Goal: Task Accomplishment & Management: Complete application form

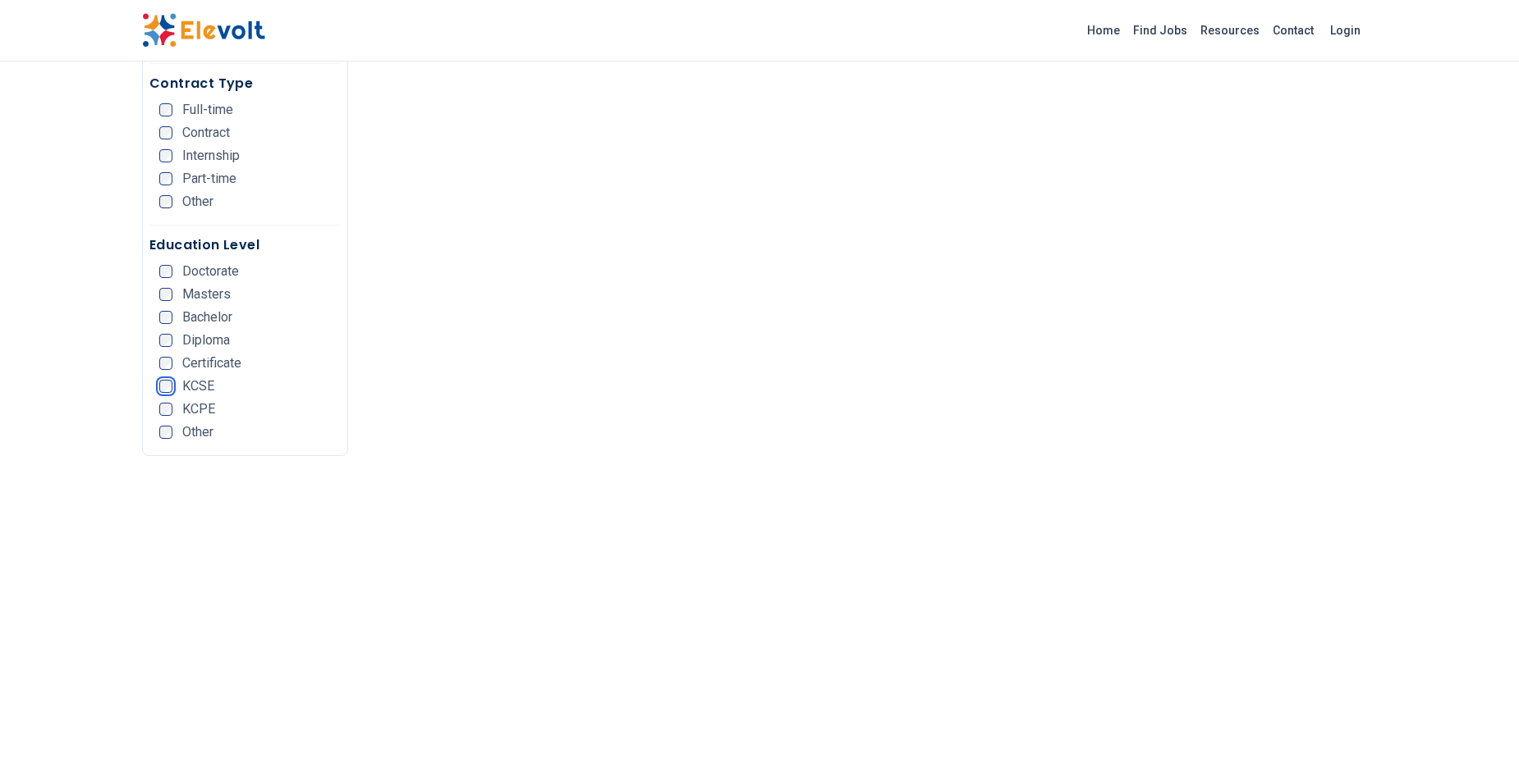
scroll to position [771, 0]
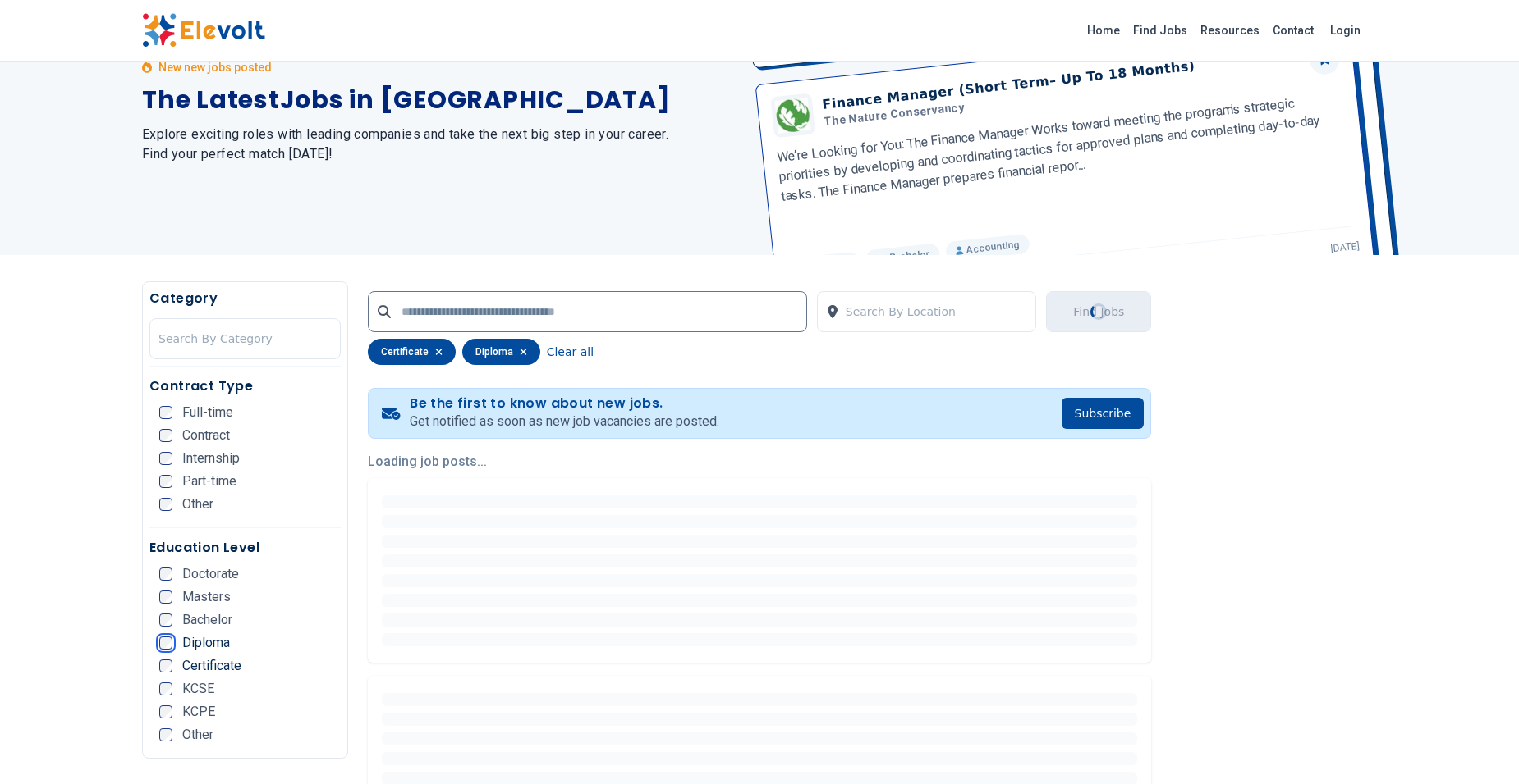
scroll to position [164, 0]
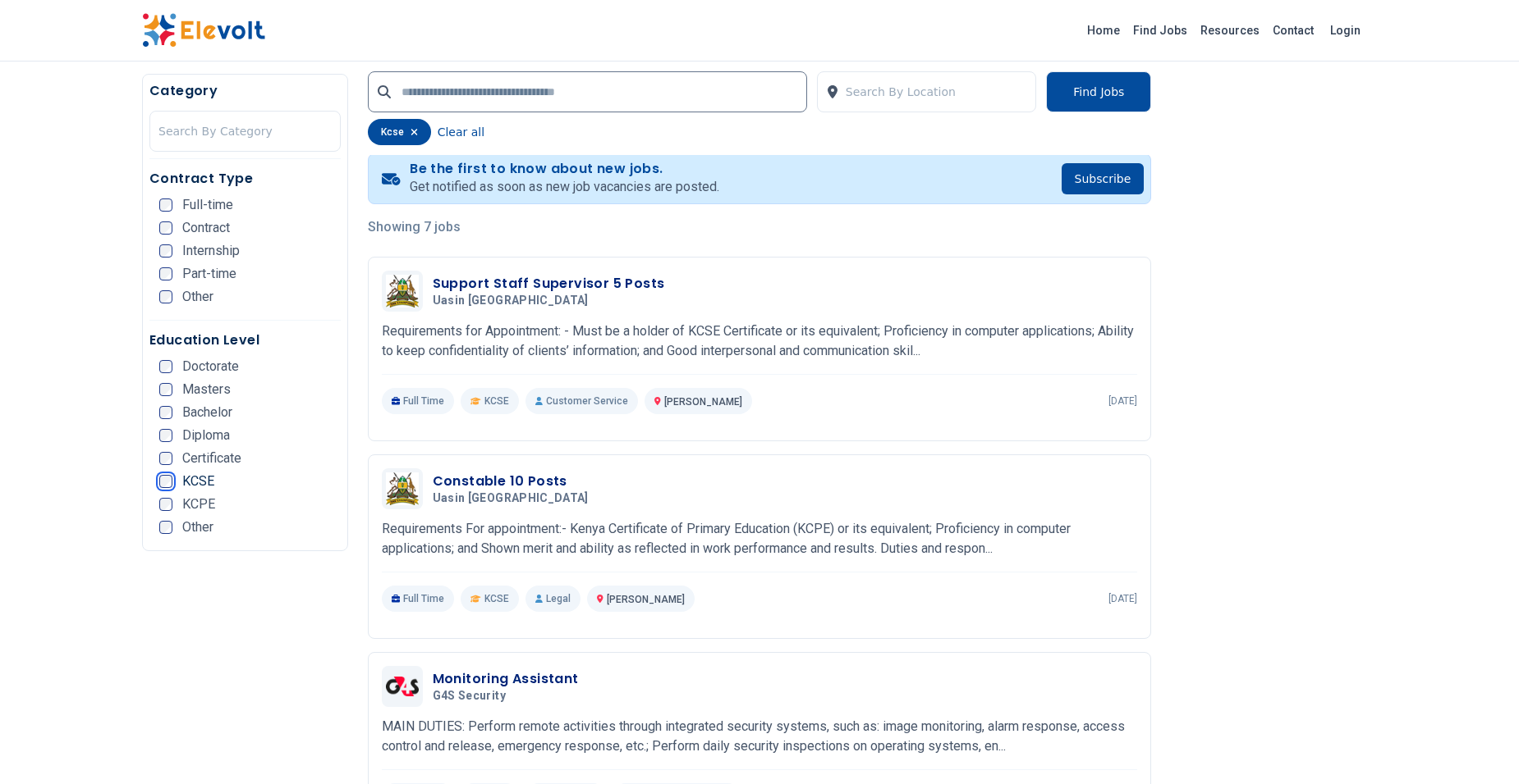
scroll to position [62, 0]
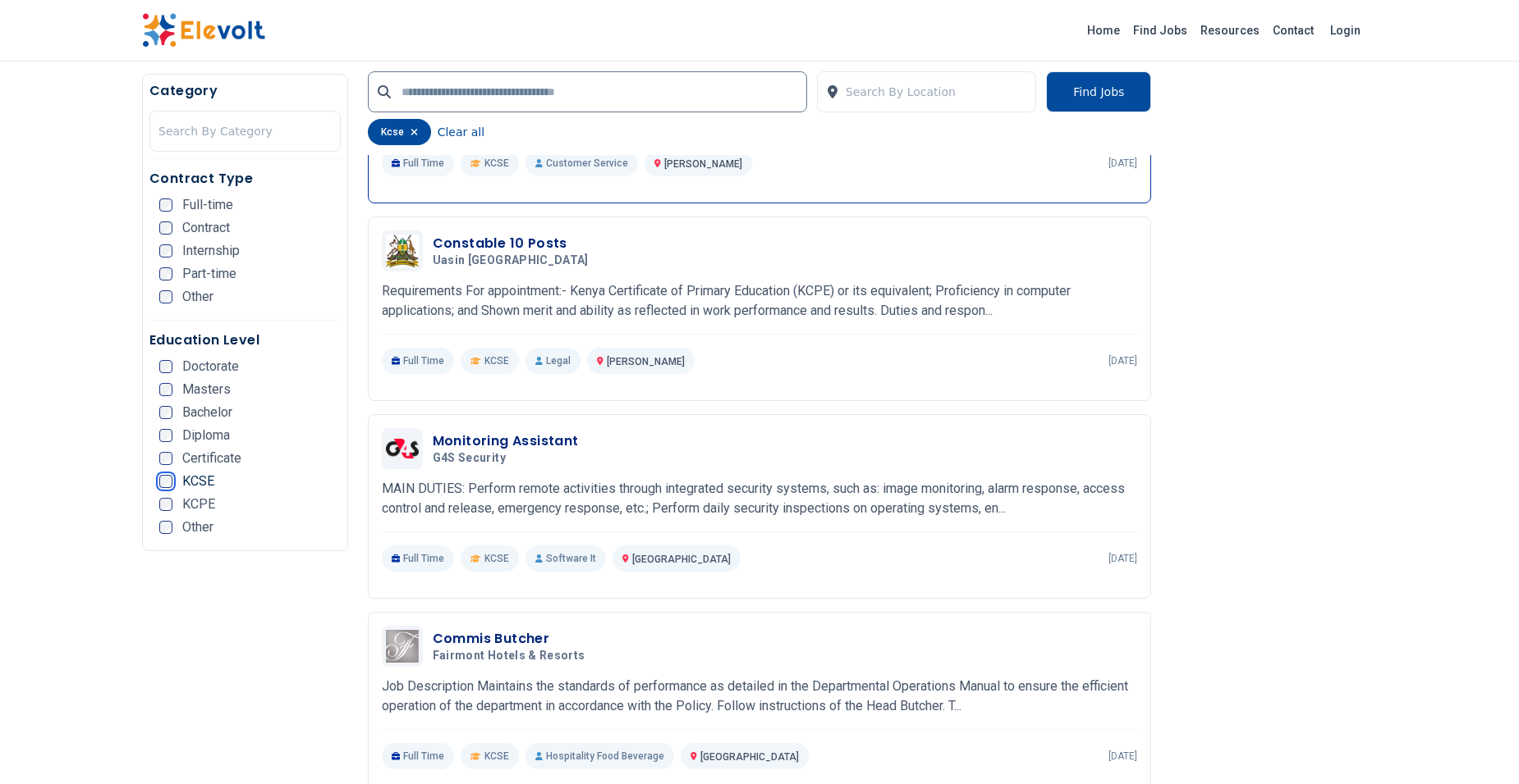
scroll to position [575, 0]
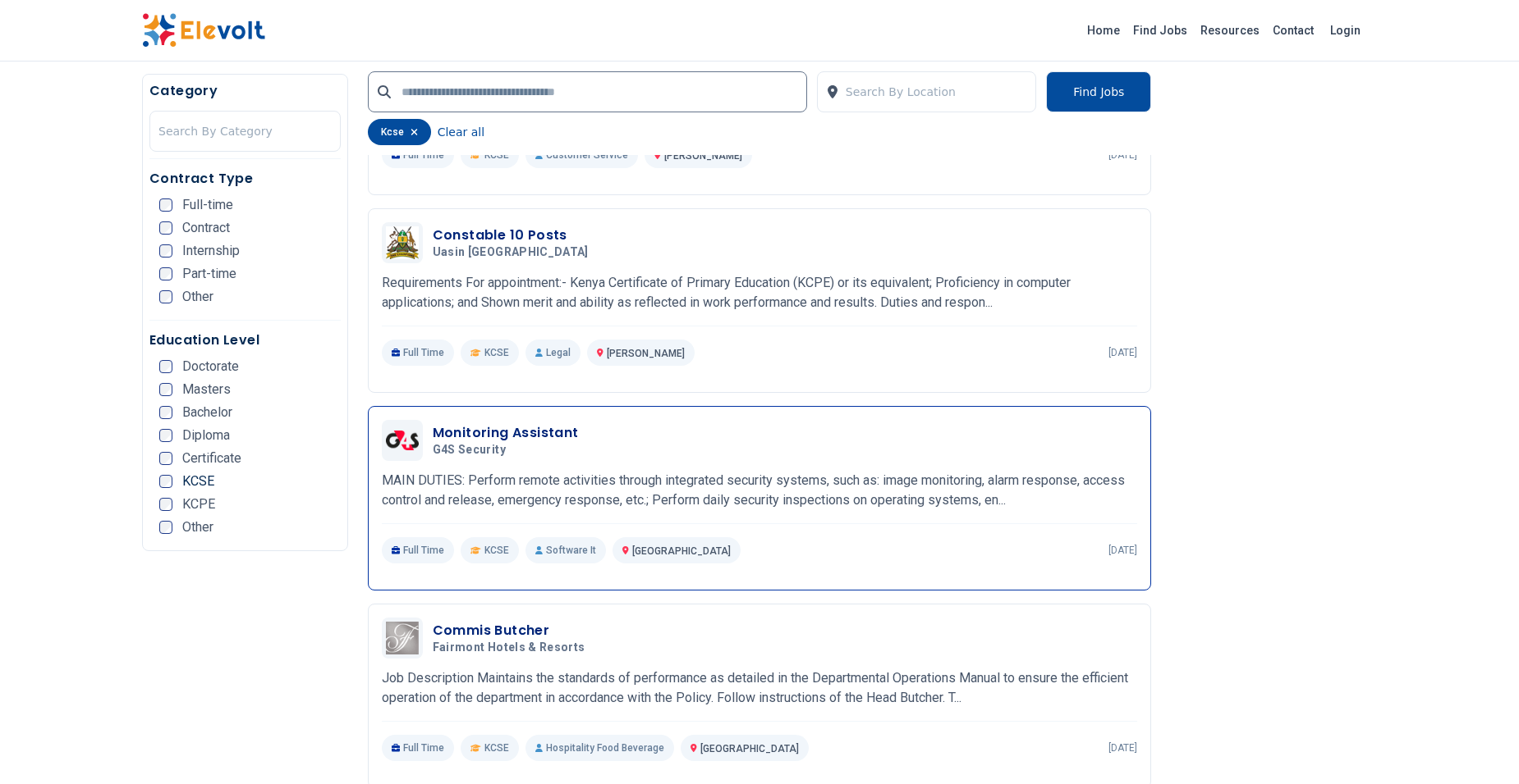
click at [727, 485] on p "MAIN DUTIES: Perform remote activities through integrated security systems, suc…" at bounding box center [760, 490] width 756 height 39
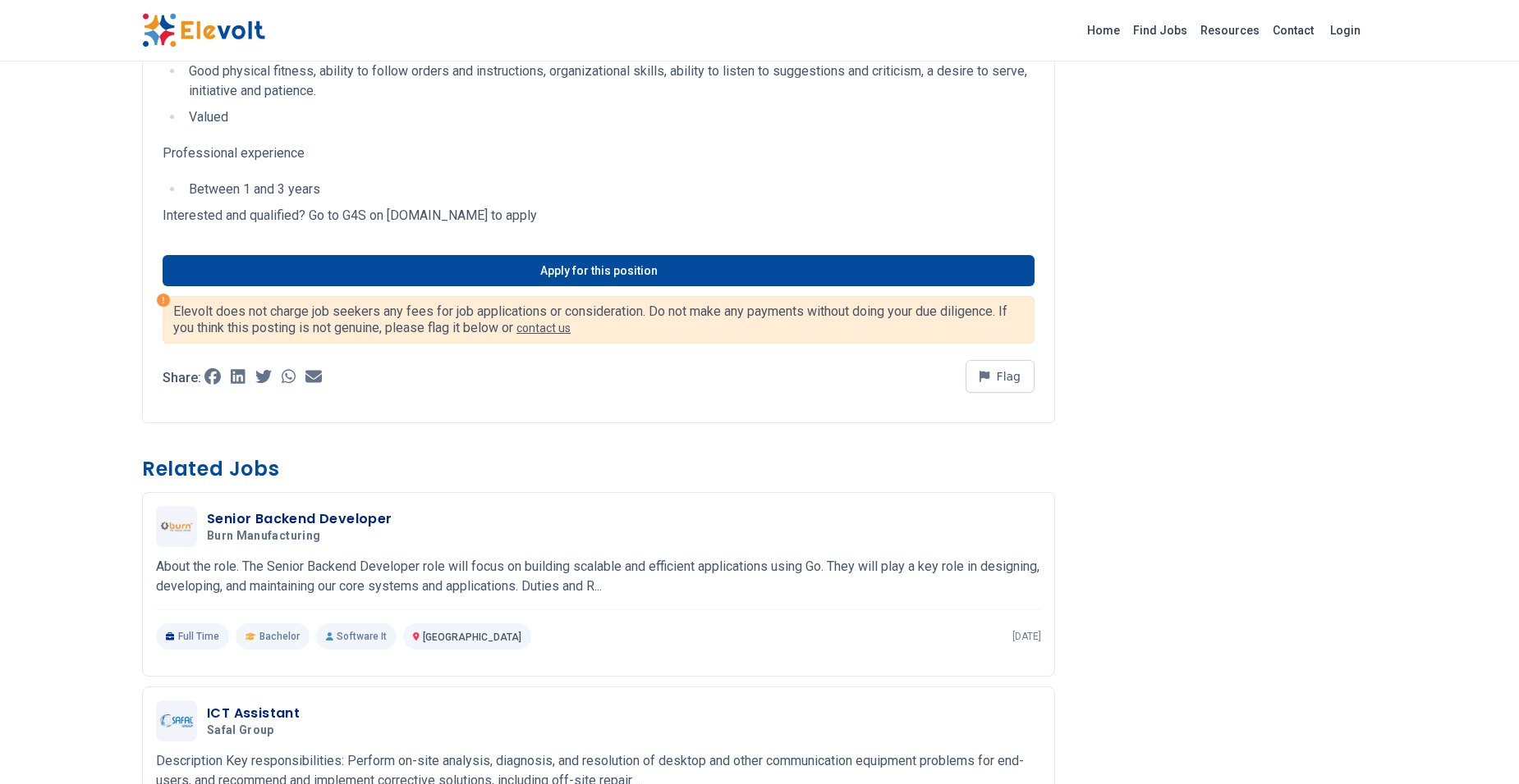
scroll to position [411, 0]
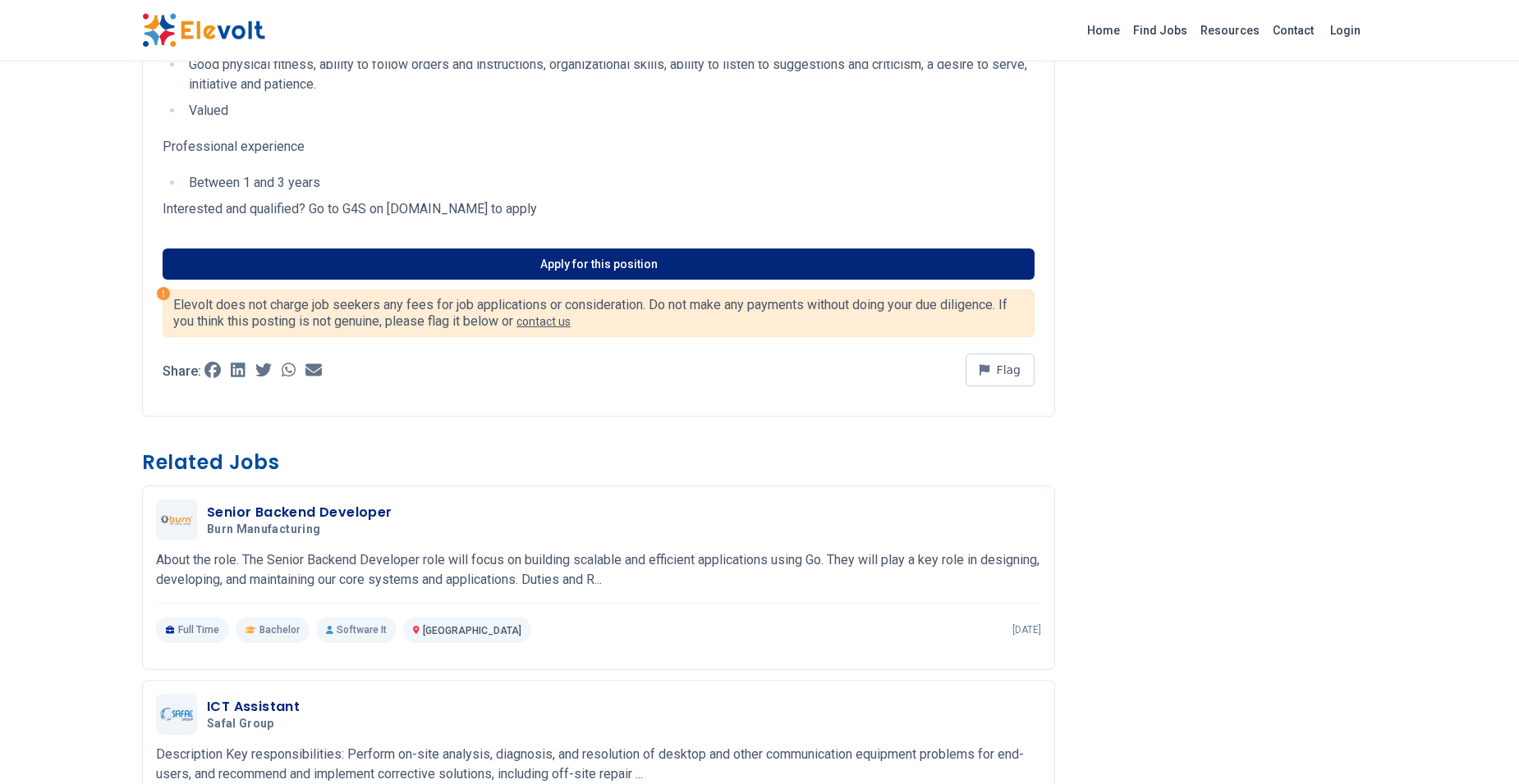
click at [629, 267] on link "Apply for this position" at bounding box center [598, 263] width 872 height 31
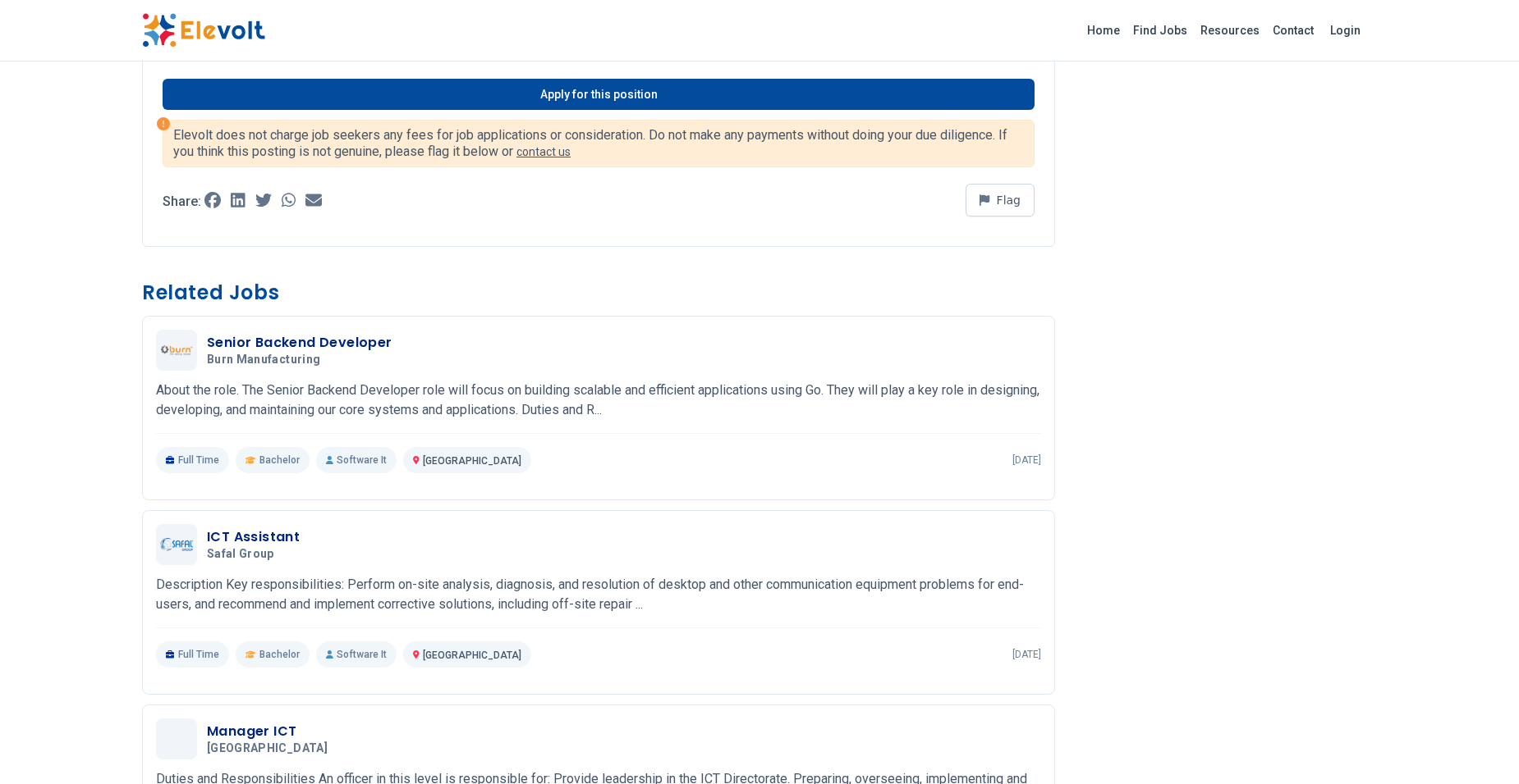
scroll to position [575, 0]
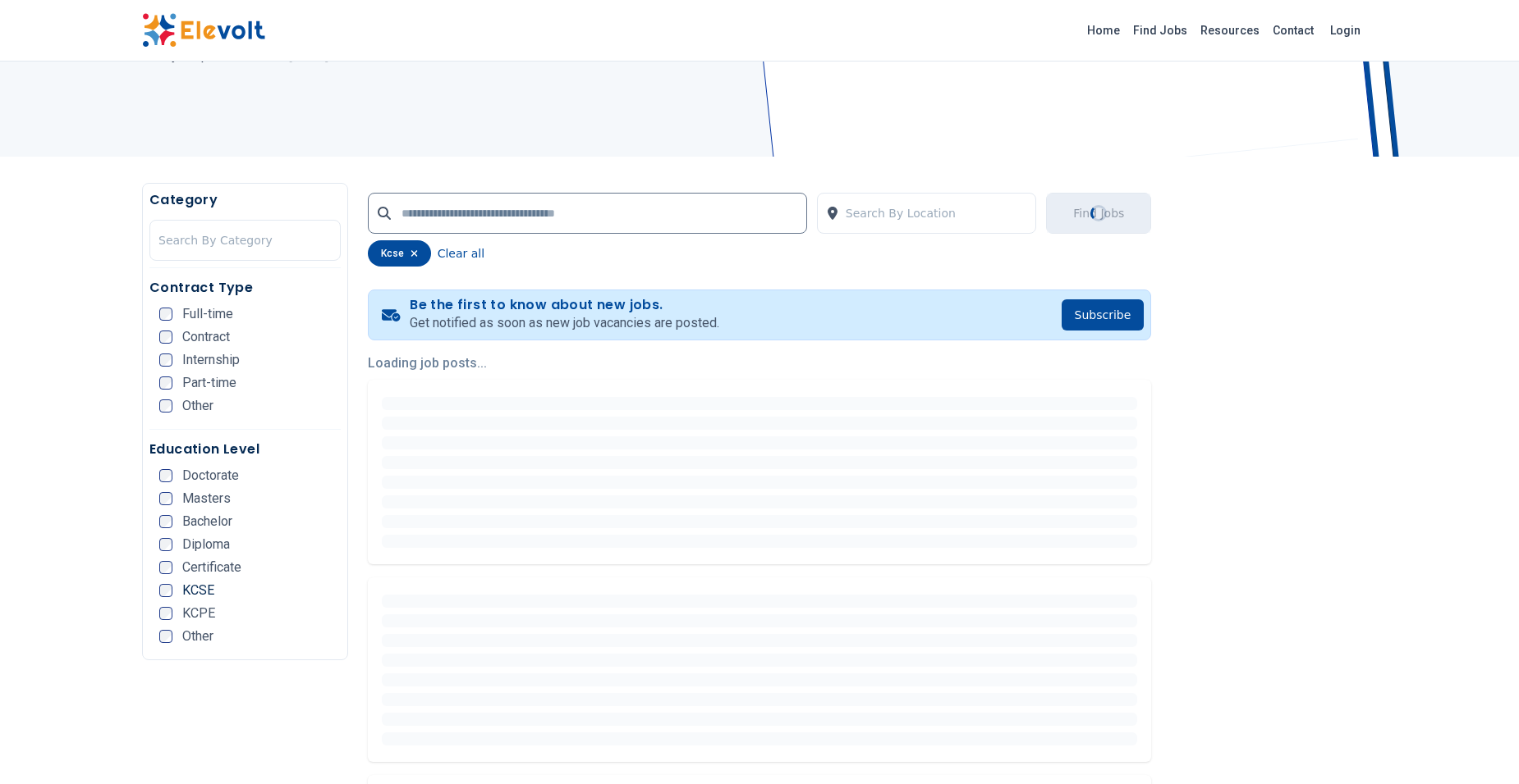
scroll to position [247, 0]
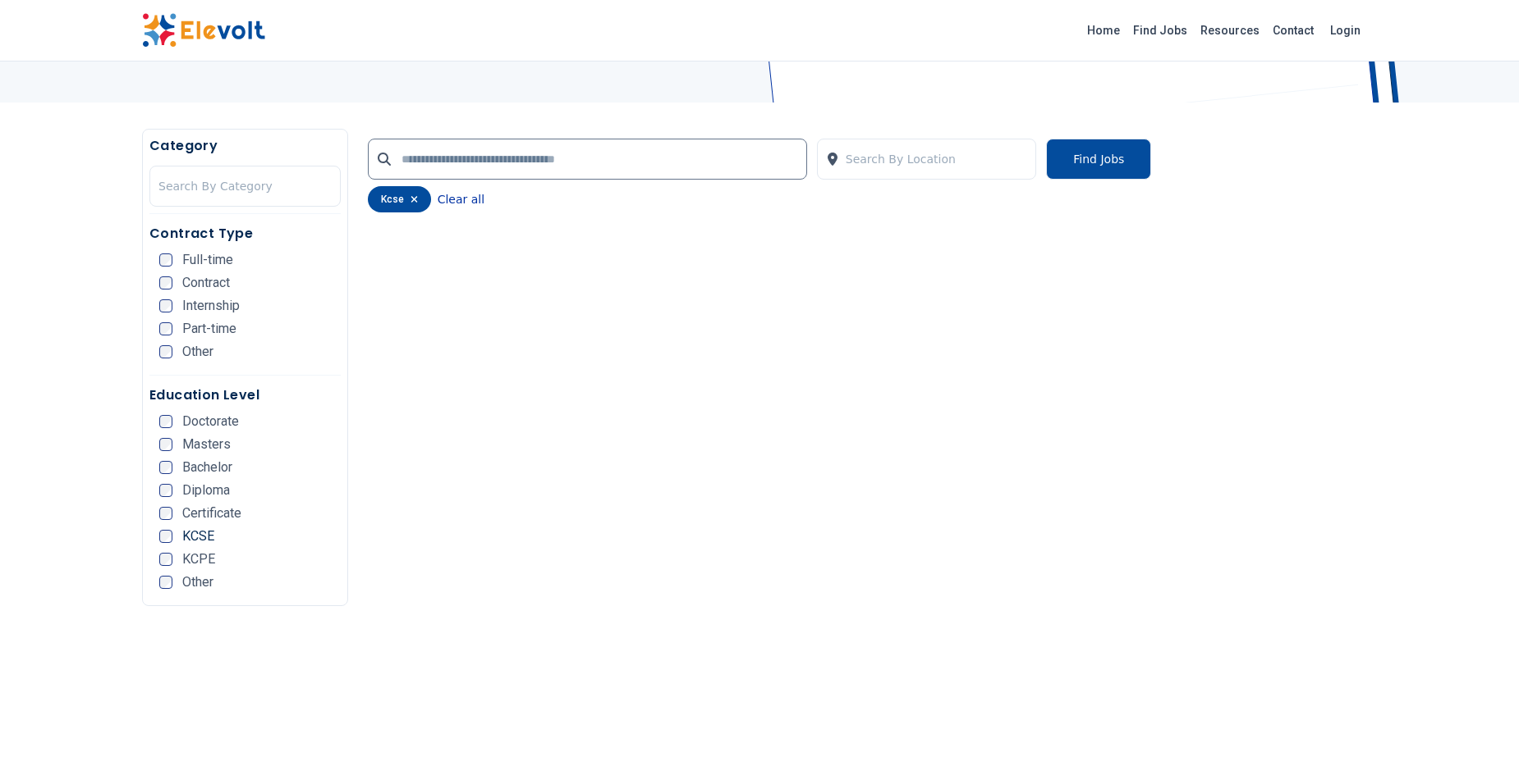
click at [472, 197] on button "Clear all" at bounding box center [460, 200] width 47 height 27
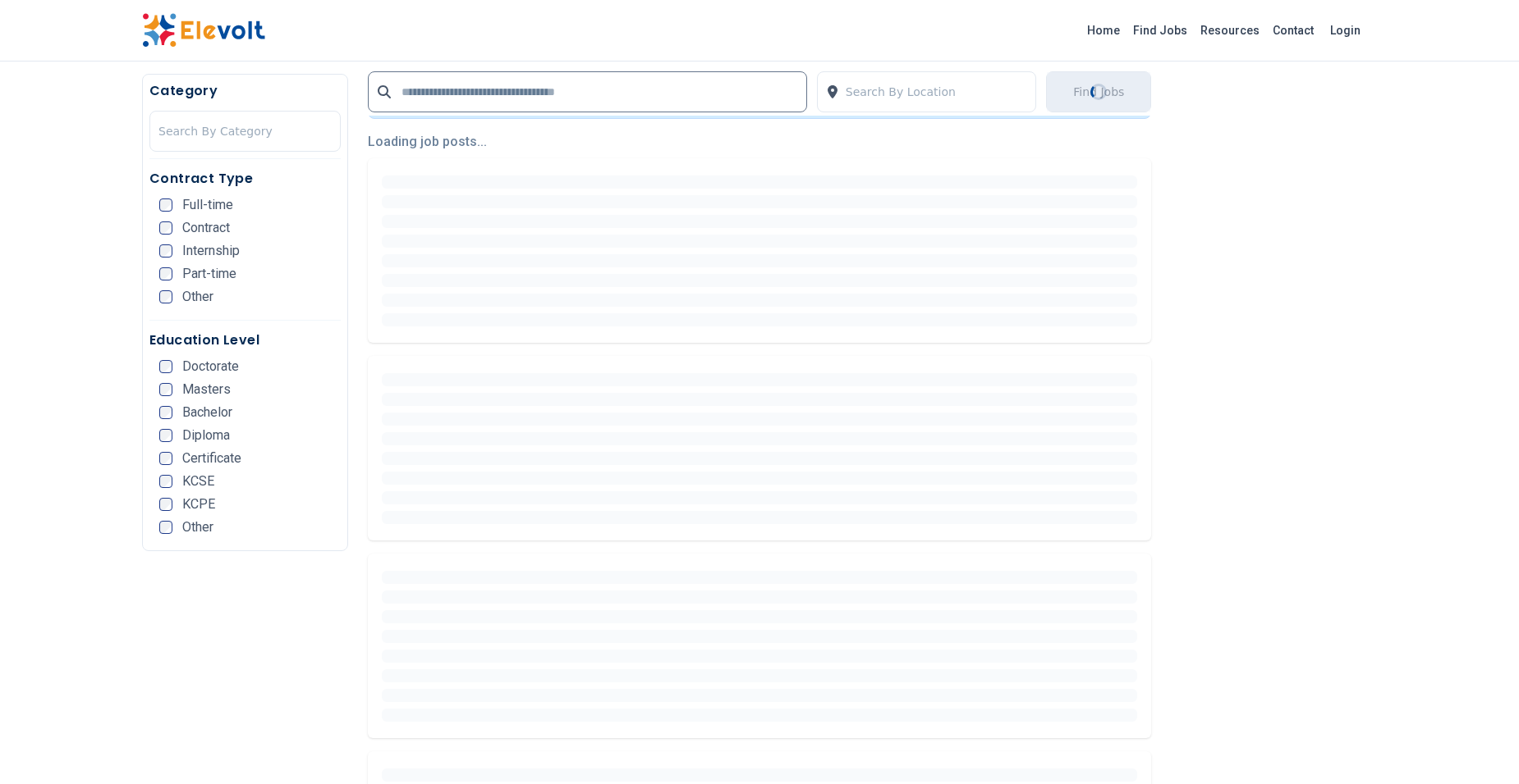
scroll to position [411, 0]
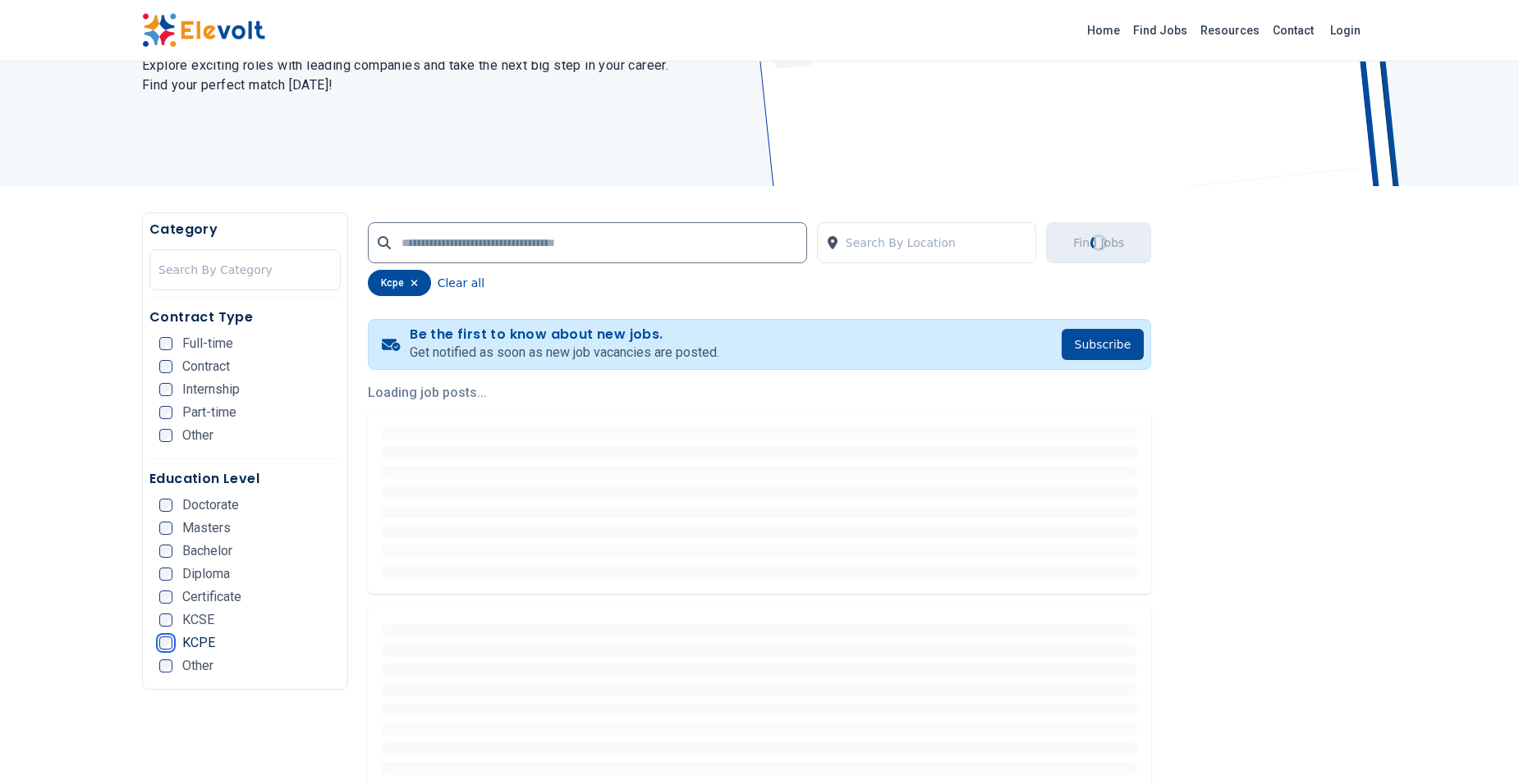
scroll to position [164, 0]
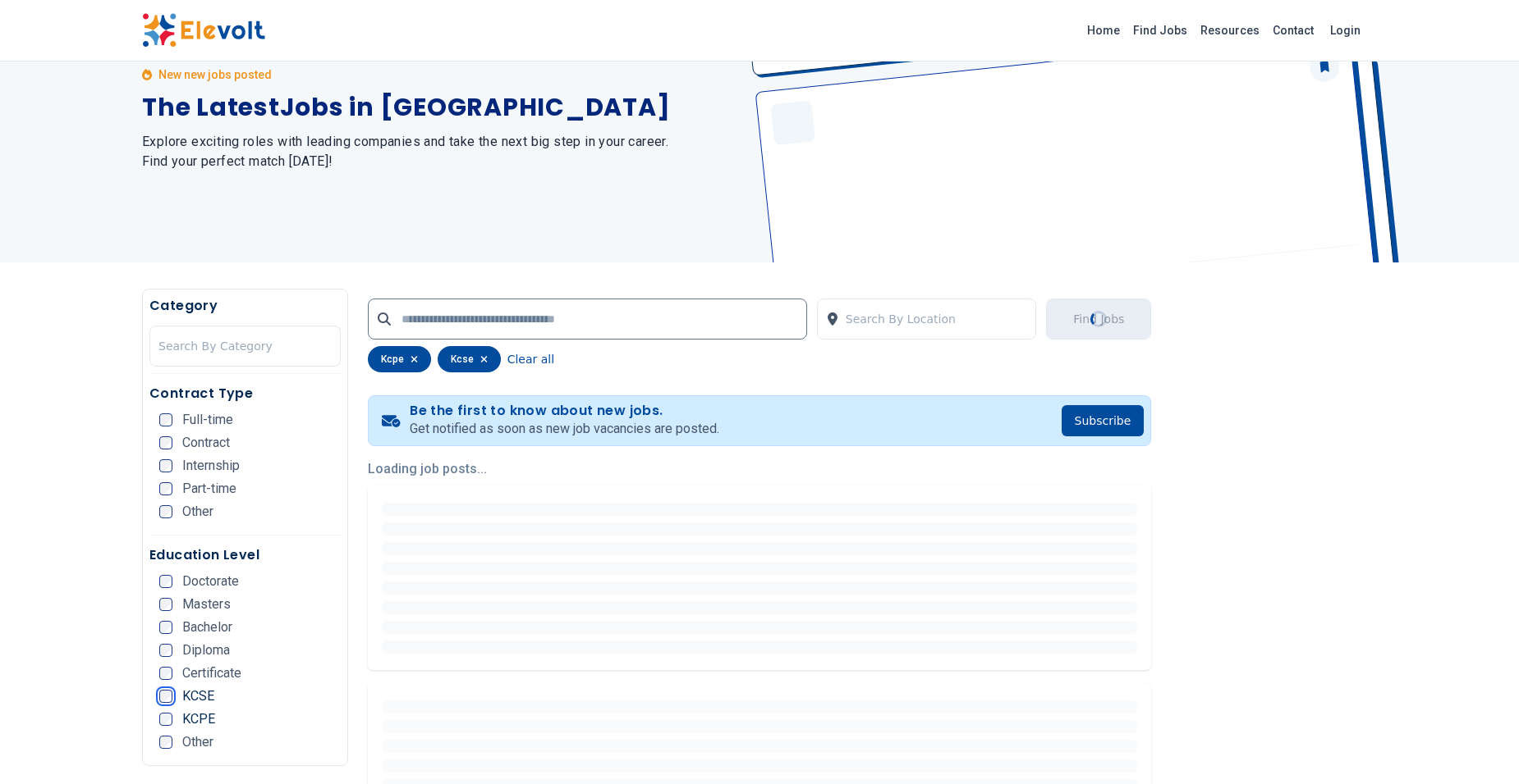
scroll to position [247, 0]
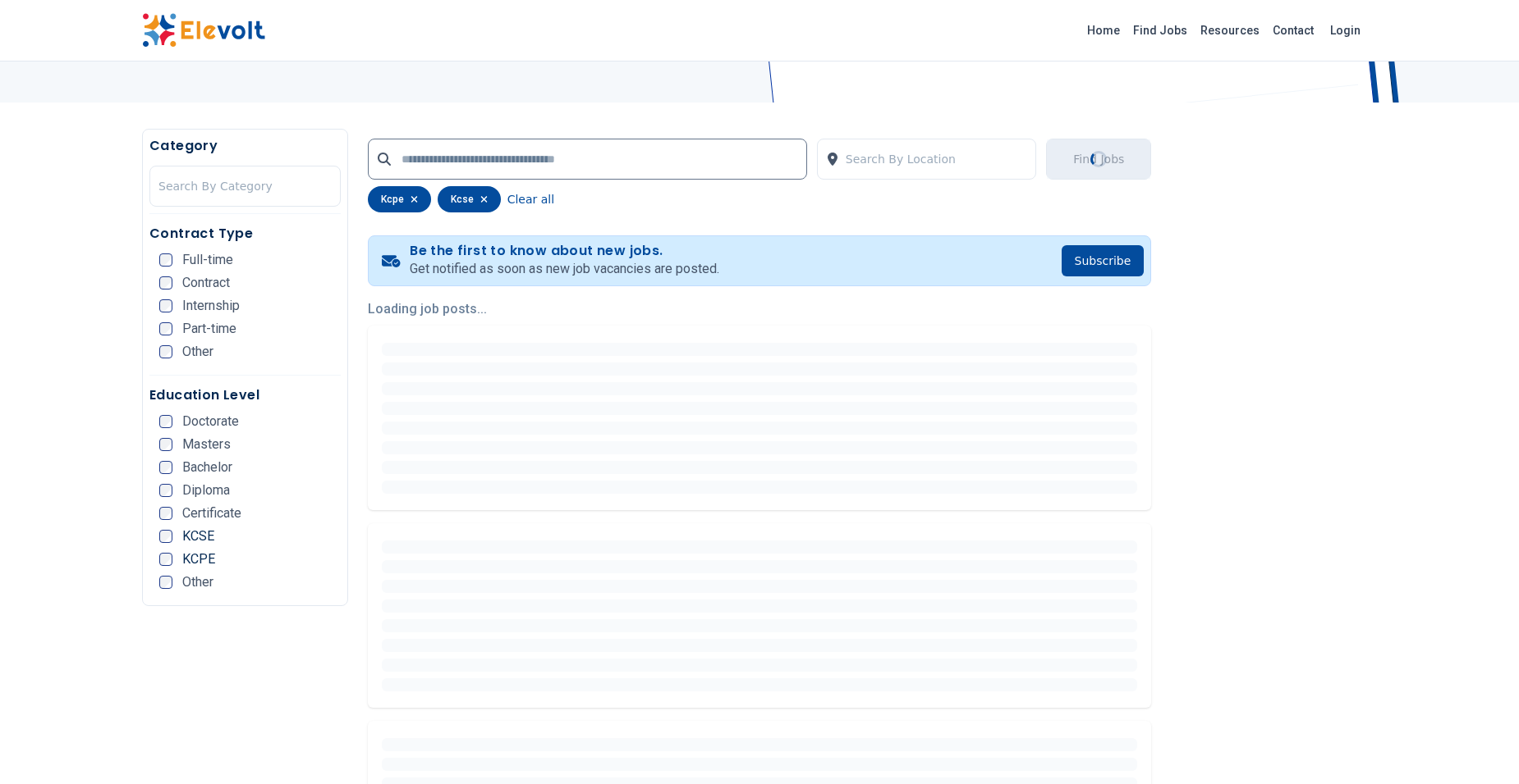
click at [415, 198] on icon "button" at bounding box center [413, 199] width 6 height 6
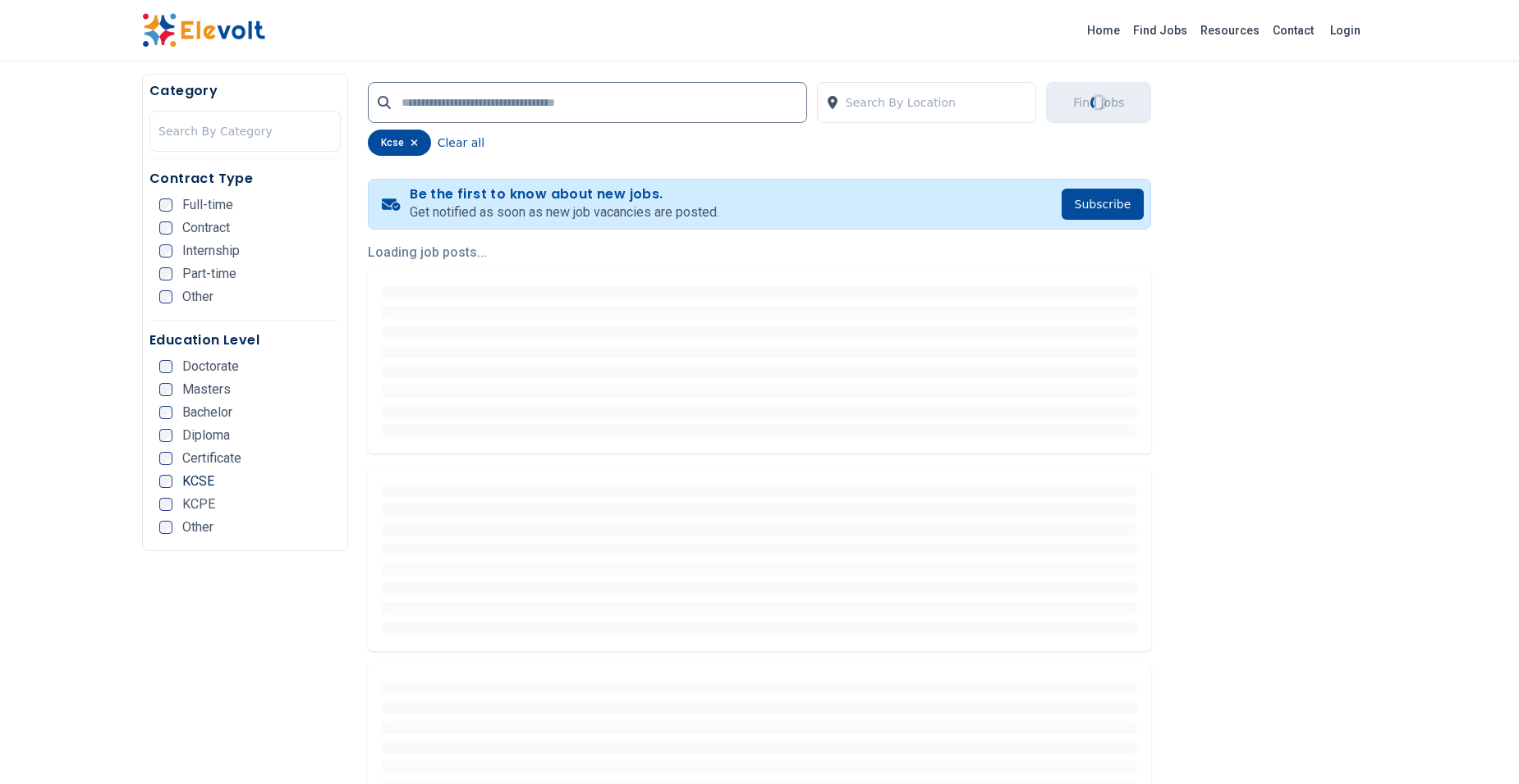
scroll to position [328, 0]
